Goal: Task Accomplishment & Management: Manage account settings

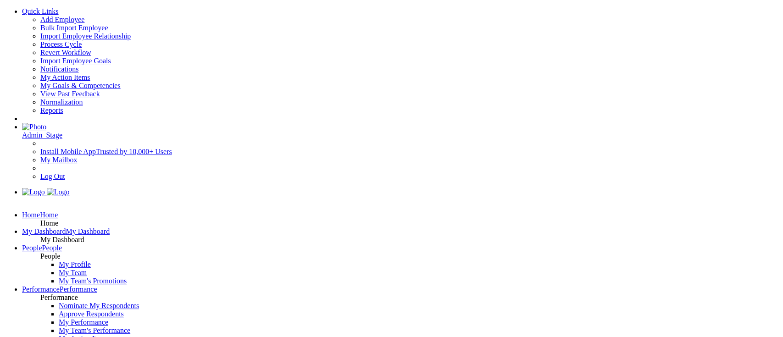
select select "Compensation Management"
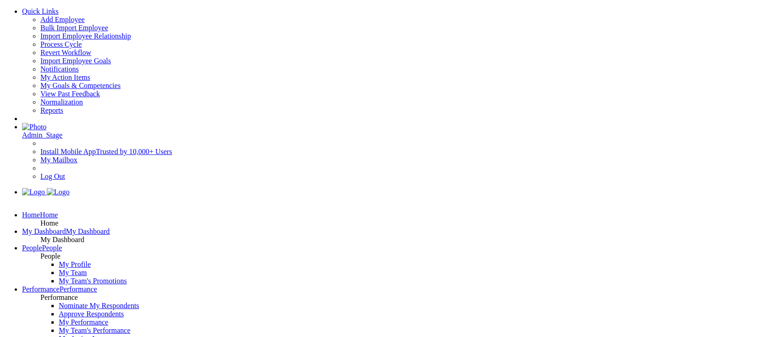
click at [568, 36] on div "Quick Links Add Employee Bulk Import Employee Import Employee Relationship" at bounding box center [387, 93] width 766 height 173
